Goal: Task Accomplishment & Management: Manage account settings

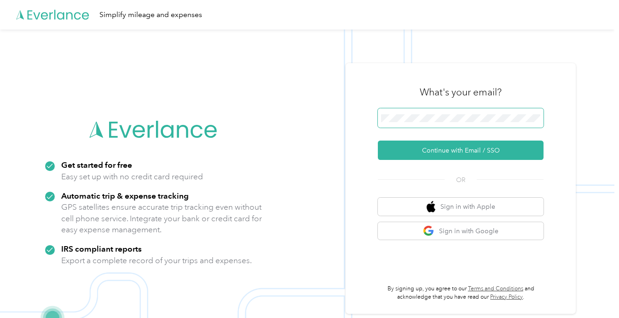
click at [493, 126] on span at bounding box center [461, 117] width 166 height 19
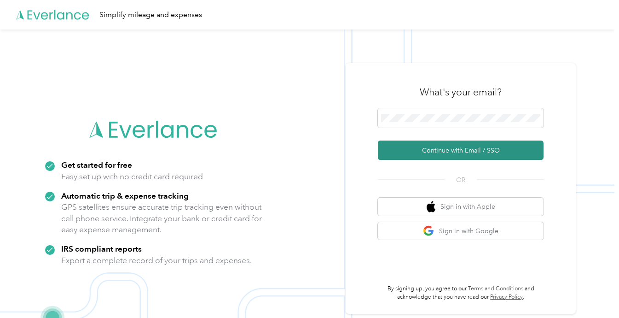
click at [459, 142] on button "Continue with Email / SSO" at bounding box center [461, 149] width 166 height 19
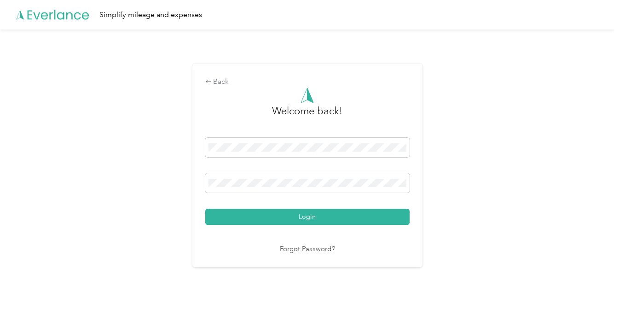
drag, startPoint x: 368, startPoint y: 204, endPoint x: 369, endPoint y: 211, distance: 6.5
click at [369, 205] on div "Login" at bounding box center [307, 181] width 204 height 87
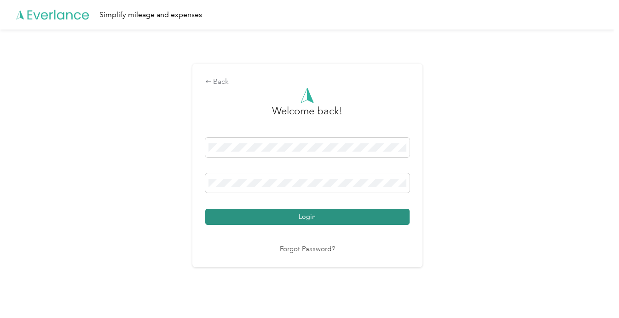
click at [369, 211] on button "Login" at bounding box center [307, 216] width 204 height 16
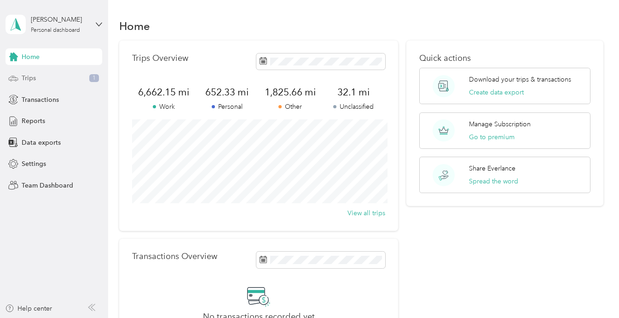
click at [78, 74] on div "Trips 1" at bounding box center [54, 78] width 97 height 17
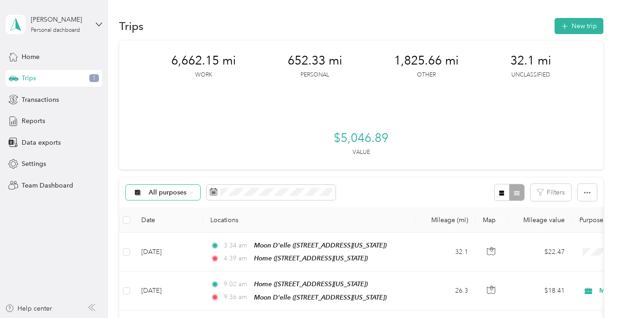
click at [176, 189] on span "All purposes" at bounding box center [168, 192] width 38 height 6
click at [180, 79] on span "Unclassified" at bounding box center [171, 79] width 45 height 10
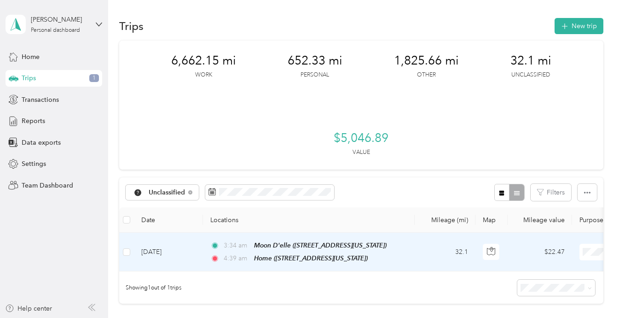
click at [550, 203] on span "Moon Delle" at bounding box center [570, 199] width 85 height 10
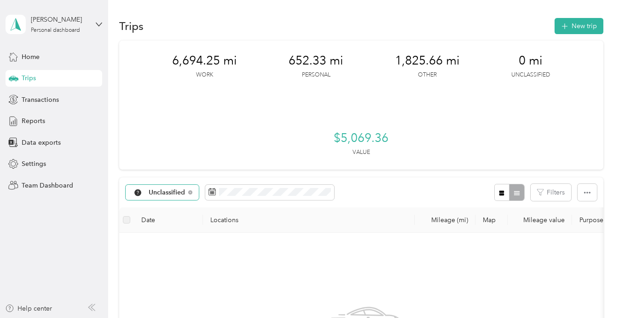
click at [160, 189] on span "Unclassified" at bounding box center [167, 192] width 37 height 6
click at [171, 62] on span "All purposes" at bounding box center [173, 63] width 48 height 10
